Goal: Browse casually

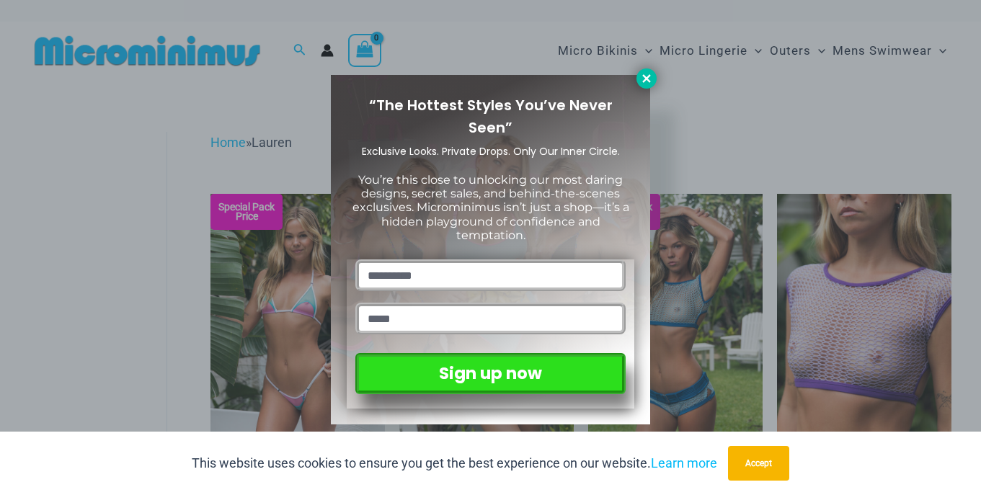
click at [643, 85] on button at bounding box center [646, 78] width 20 height 20
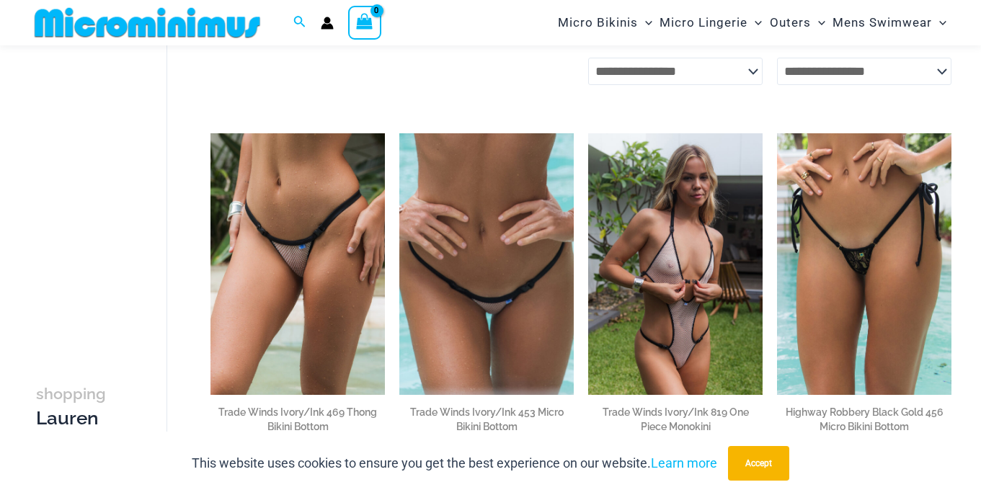
scroll to position [1265, 0]
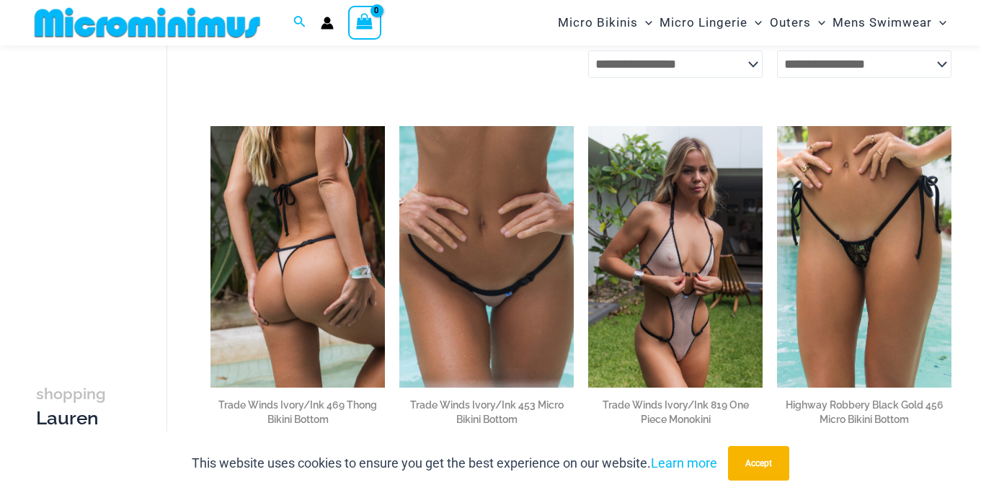
click at [303, 268] on img at bounding box center [297, 257] width 174 height 262
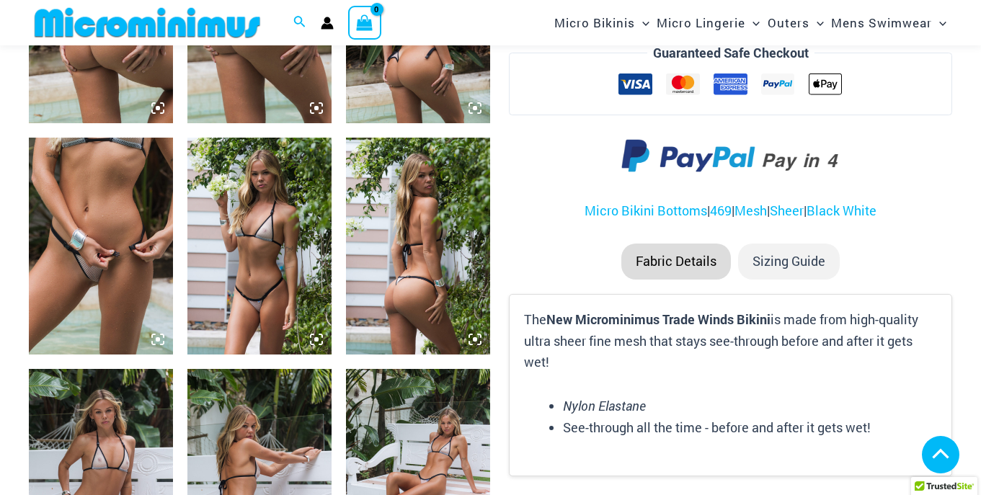
scroll to position [944, 0]
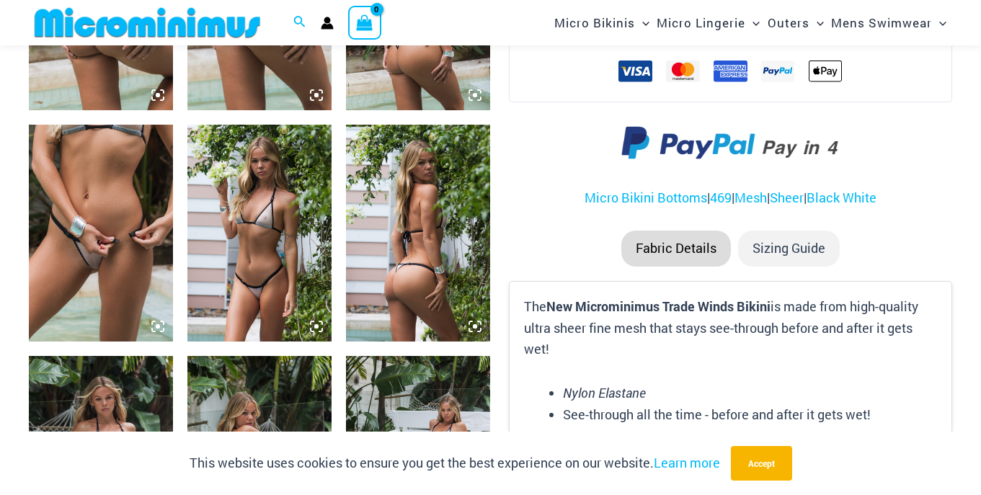
click at [264, 264] on img at bounding box center [259, 233] width 144 height 216
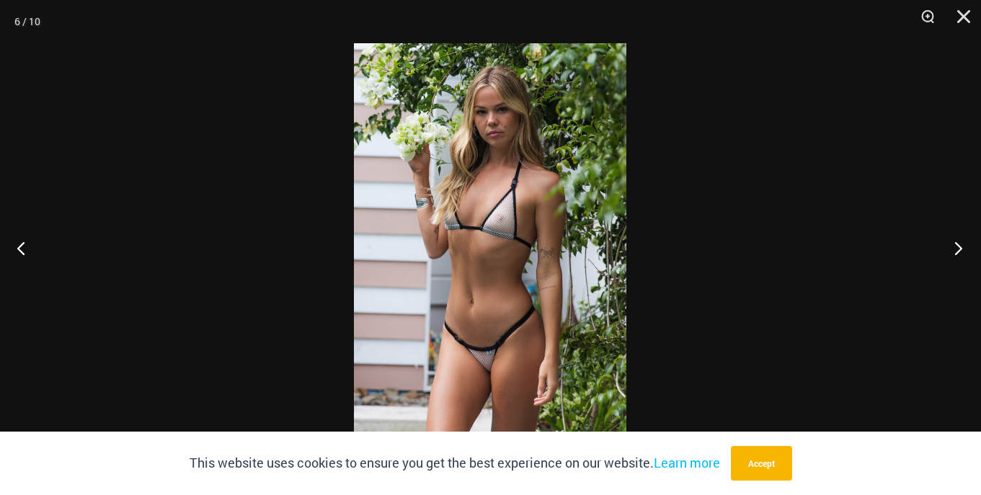
click at [957, 247] on button "Next" at bounding box center [954, 248] width 54 height 72
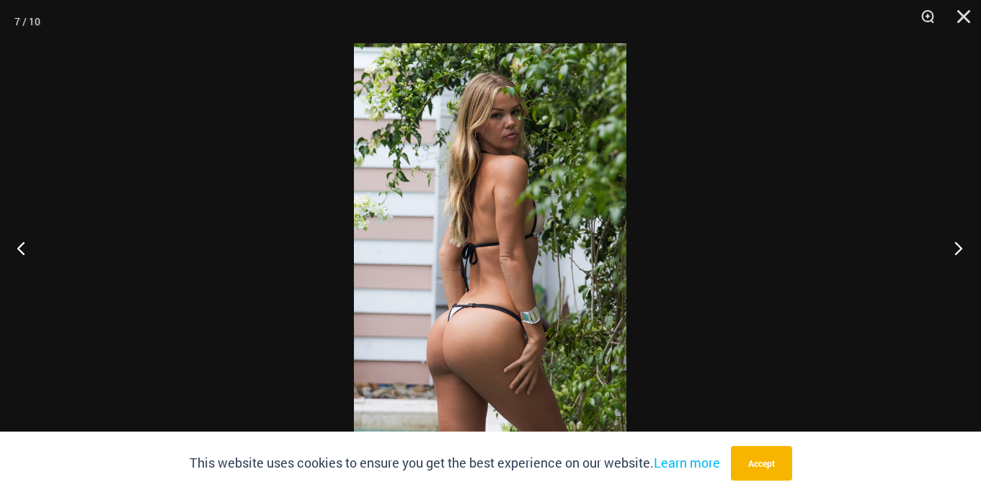
click at [957, 247] on button "Next" at bounding box center [954, 248] width 54 height 72
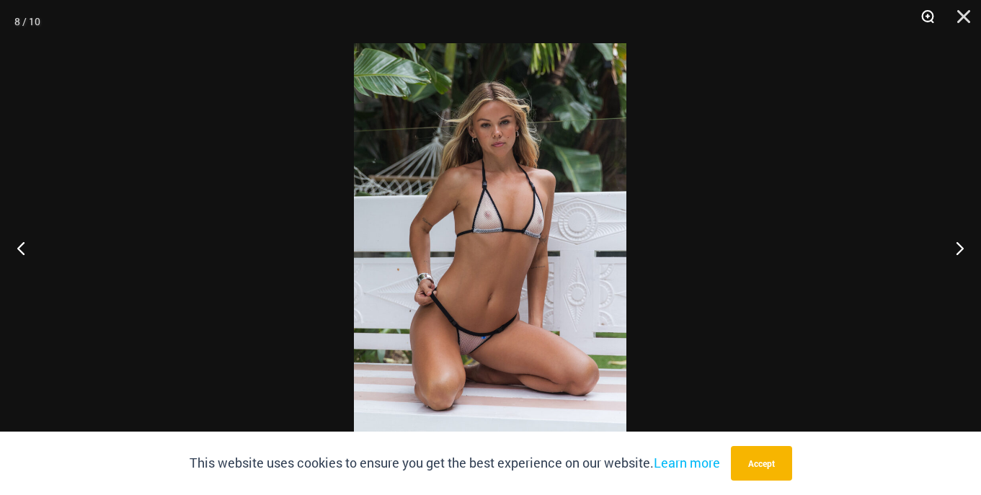
click at [924, 17] on button "Zoom" at bounding box center [922, 21] width 36 height 43
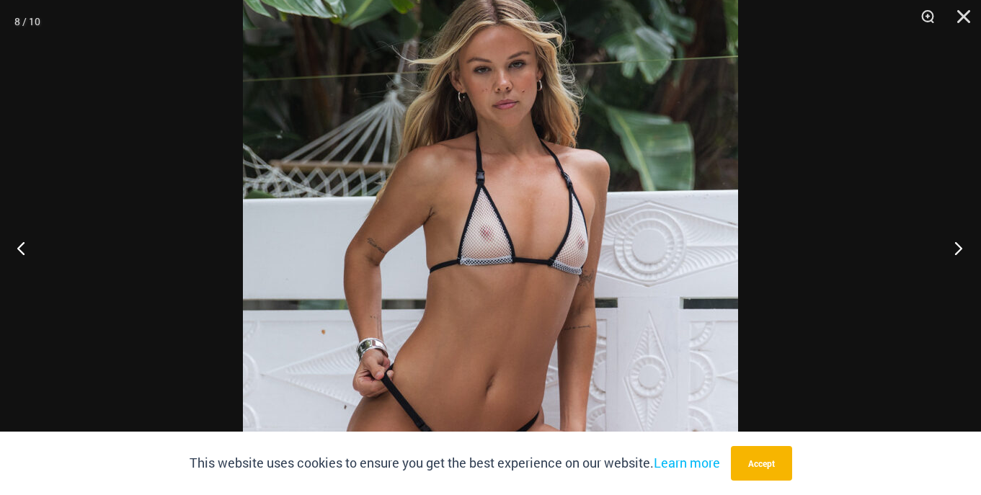
click at [958, 249] on button "Next" at bounding box center [954, 248] width 54 height 72
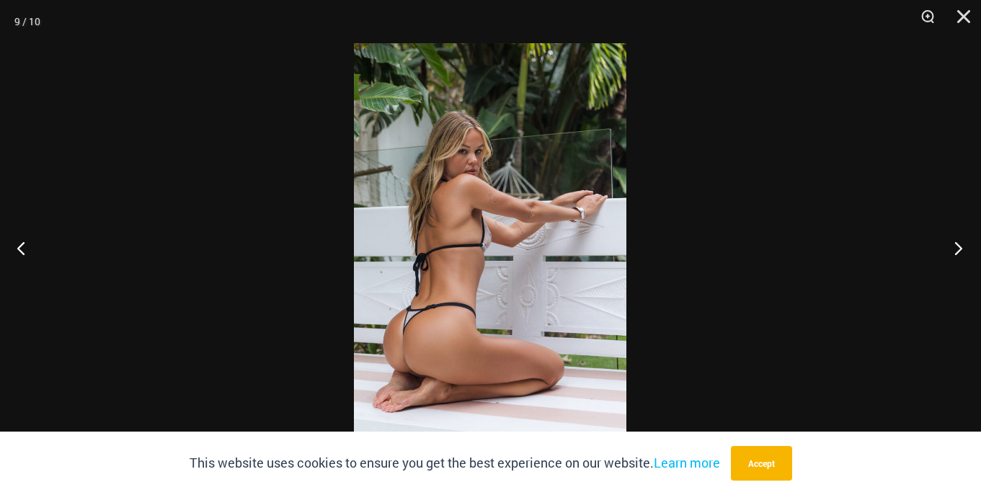
click at [958, 249] on button "Next" at bounding box center [954, 248] width 54 height 72
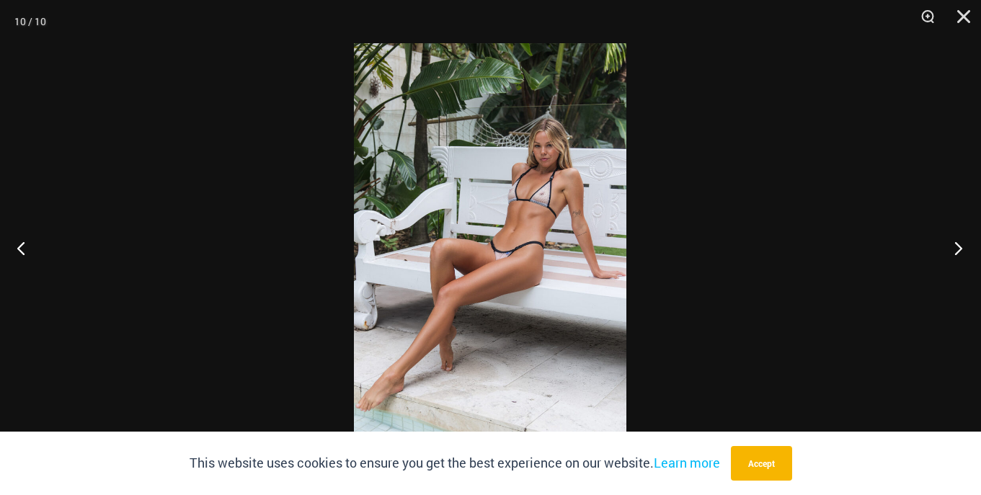
click at [958, 249] on button "Next" at bounding box center [954, 248] width 54 height 72
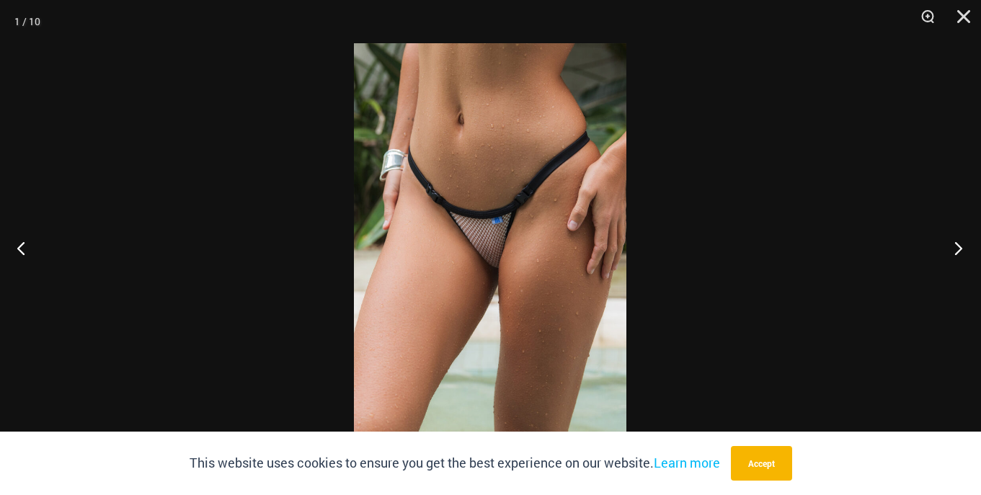
click at [958, 249] on button "Next" at bounding box center [954, 248] width 54 height 72
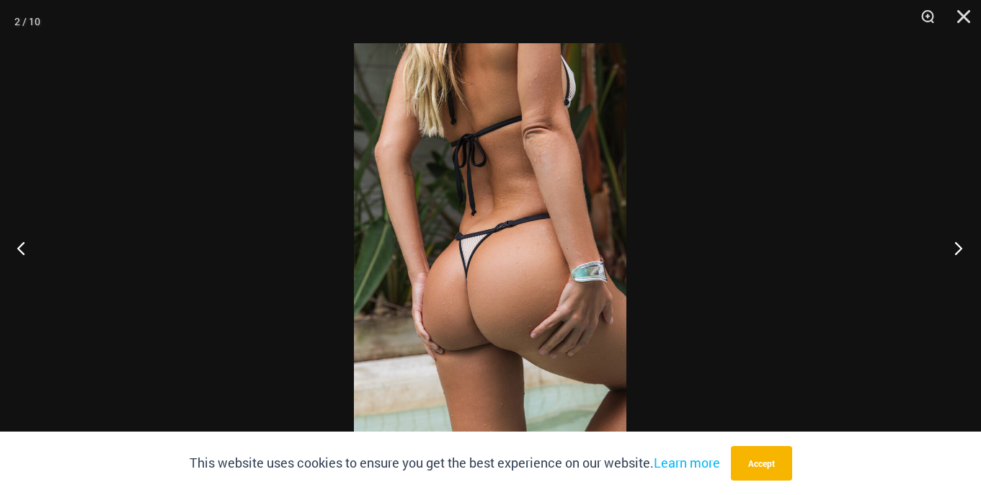
click at [958, 249] on button "Next" at bounding box center [954, 248] width 54 height 72
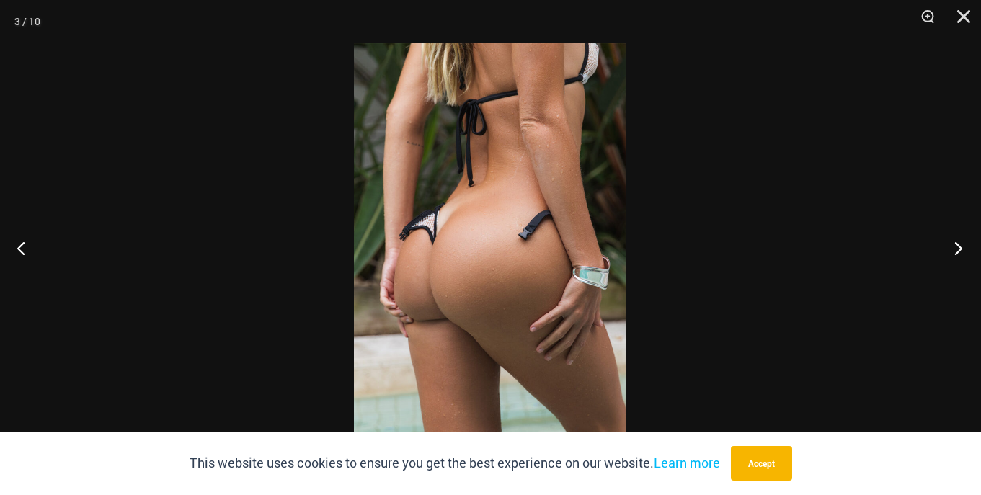
click at [958, 249] on button "Next" at bounding box center [954, 248] width 54 height 72
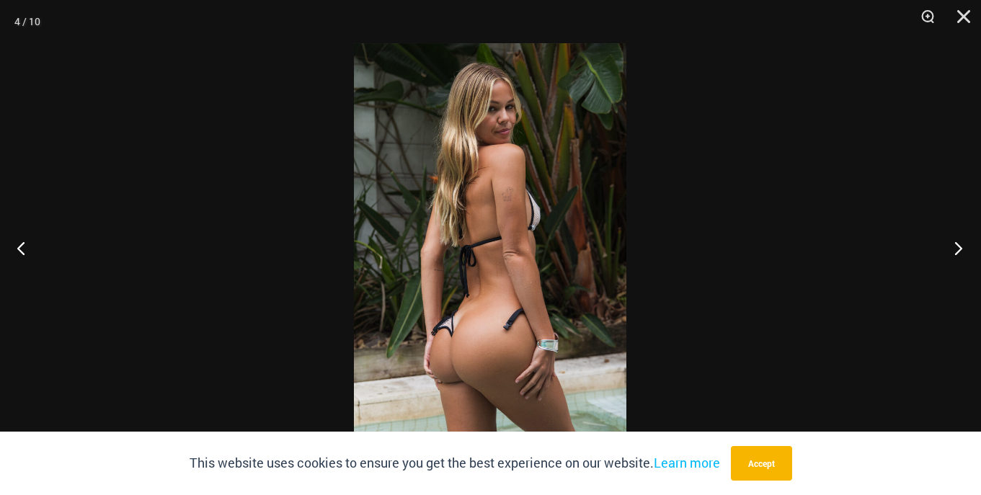
click at [958, 249] on button "Next" at bounding box center [954, 248] width 54 height 72
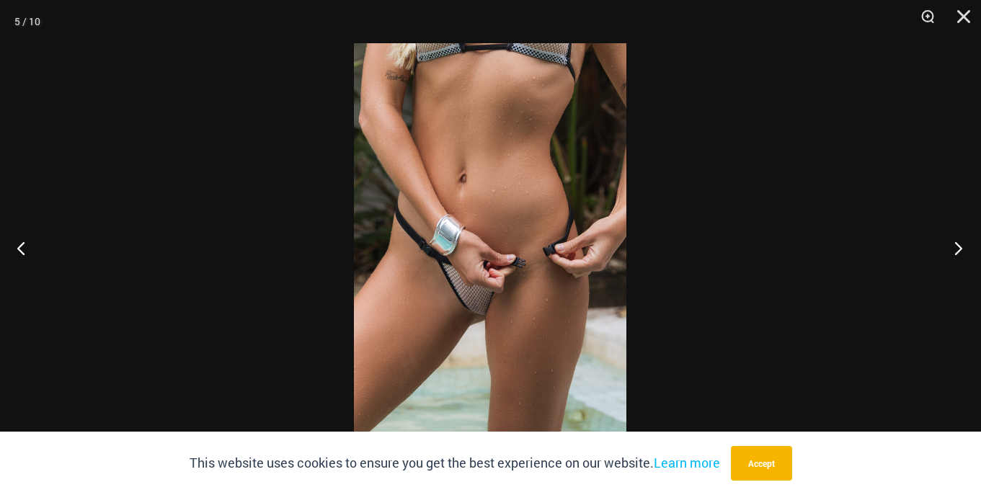
click at [961, 245] on button "Next" at bounding box center [954, 248] width 54 height 72
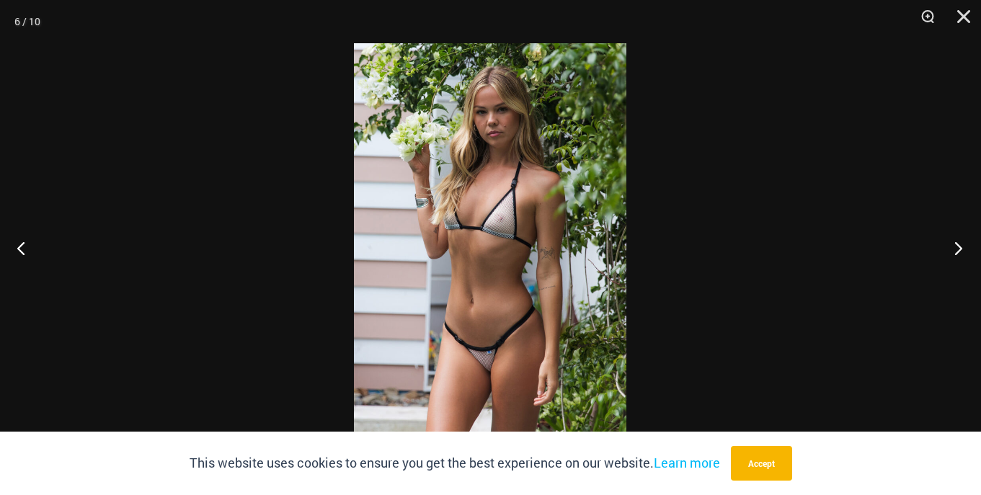
click at [961, 245] on button "Next" at bounding box center [954, 248] width 54 height 72
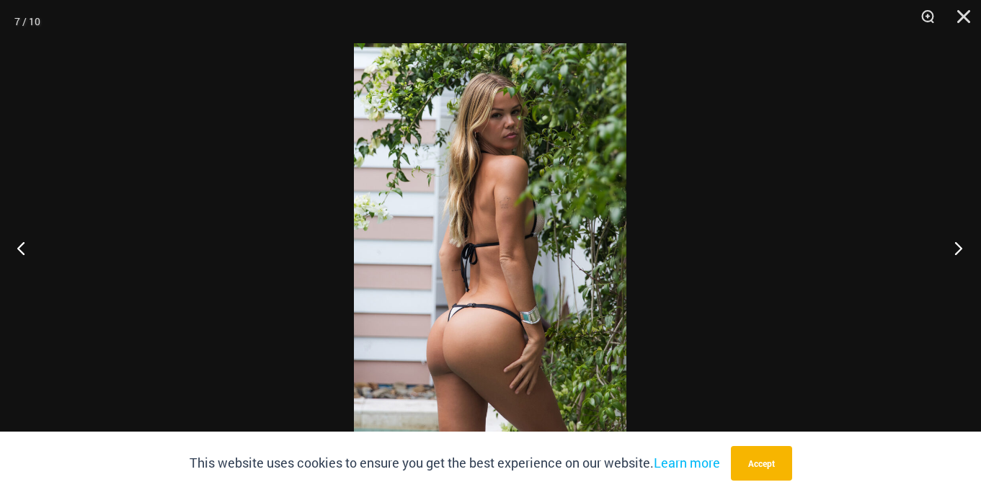
click at [961, 245] on button "Next" at bounding box center [954, 248] width 54 height 72
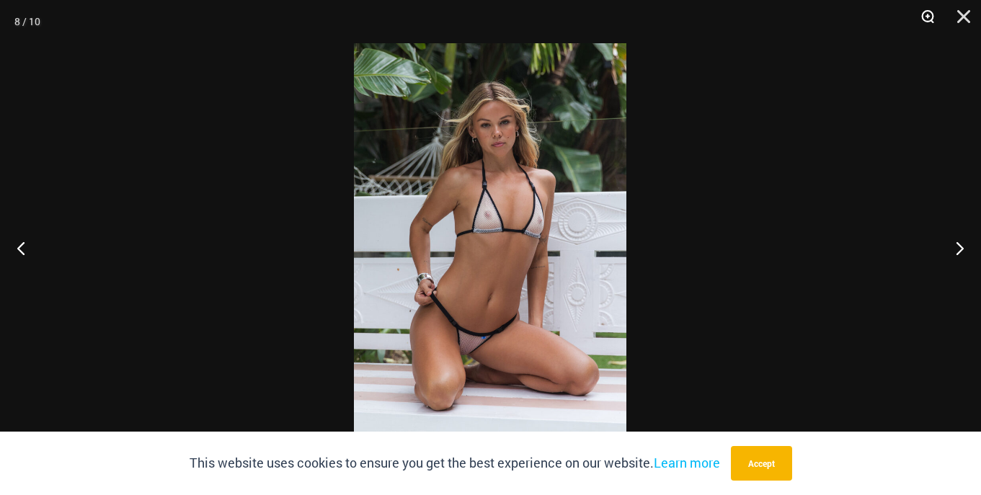
click at [931, 15] on button "Zoom" at bounding box center [922, 21] width 36 height 43
